Goal: Use online tool/utility: Utilize a website feature to perform a specific function

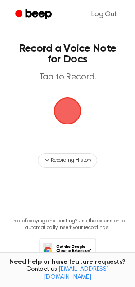
click at [70, 112] on span "button" at bounding box center [67, 111] width 31 height 31
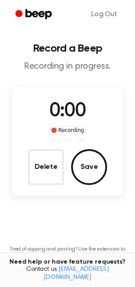
click at [68, 101] on div "0:00 Recording" at bounding box center [68, 119] width 52 height 44
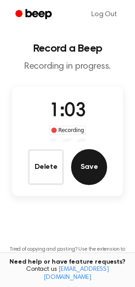
click at [80, 170] on button "Save" at bounding box center [89, 167] width 36 height 36
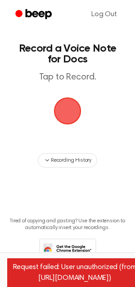
scroll to position [30, 0]
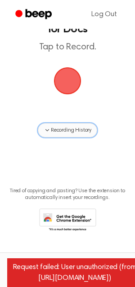
click at [48, 129] on icon "button" at bounding box center [47, 130] width 4 height 2
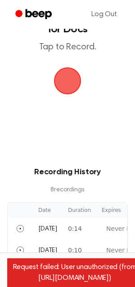
click at [74, 83] on span "button" at bounding box center [67, 81] width 32 height 32
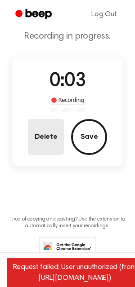
click at [40, 134] on button "Delete" at bounding box center [46, 137] width 36 height 36
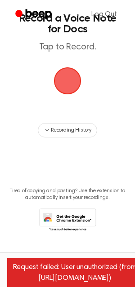
scroll to position [2, 0]
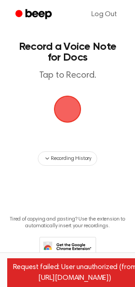
click at [69, 109] on span "button" at bounding box center [67, 109] width 29 height 29
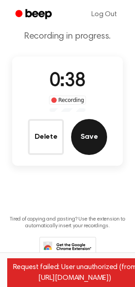
click at [84, 129] on button "Save" at bounding box center [89, 137] width 36 height 36
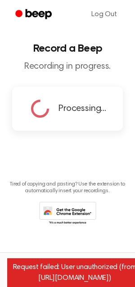
scroll to position [0, 0]
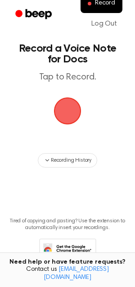
click at [59, 110] on span "button" at bounding box center [67, 110] width 25 height 25
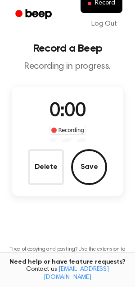
click at [59, 110] on span "0:00" at bounding box center [67, 111] width 36 height 19
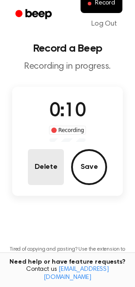
click at [44, 156] on button "Delete" at bounding box center [46, 167] width 36 height 36
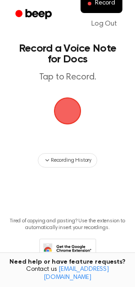
click at [67, 109] on span "button" at bounding box center [67, 110] width 25 height 25
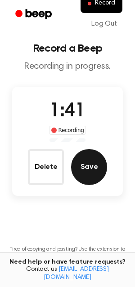
click at [87, 166] on button "Save" at bounding box center [89, 167] width 36 height 36
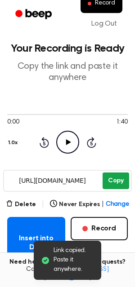
click at [114, 179] on button "Copy" at bounding box center [115, 180] width 26 height 17
